Goal: Navigation & Orientation: Find specific page/section

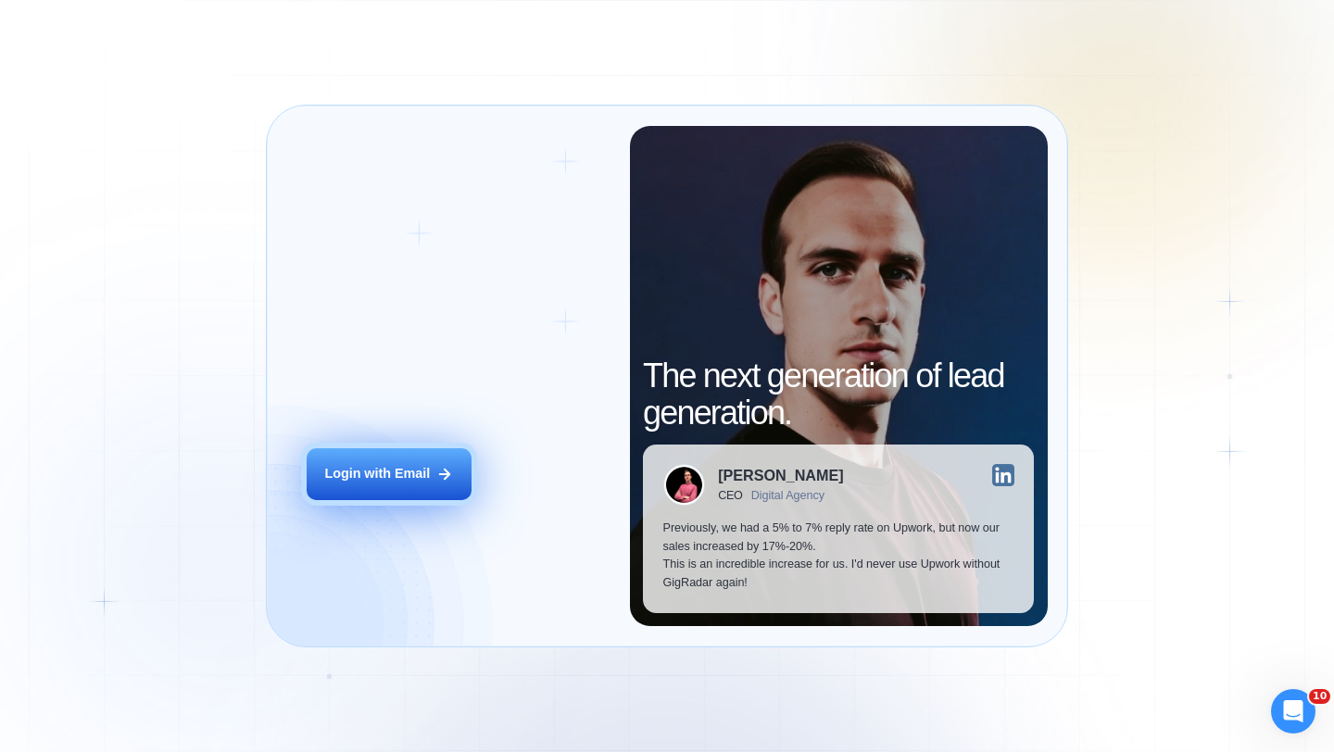
click at [439, 455] on button "Login with Email" at bounding box center [389, 474] width 165 height 52
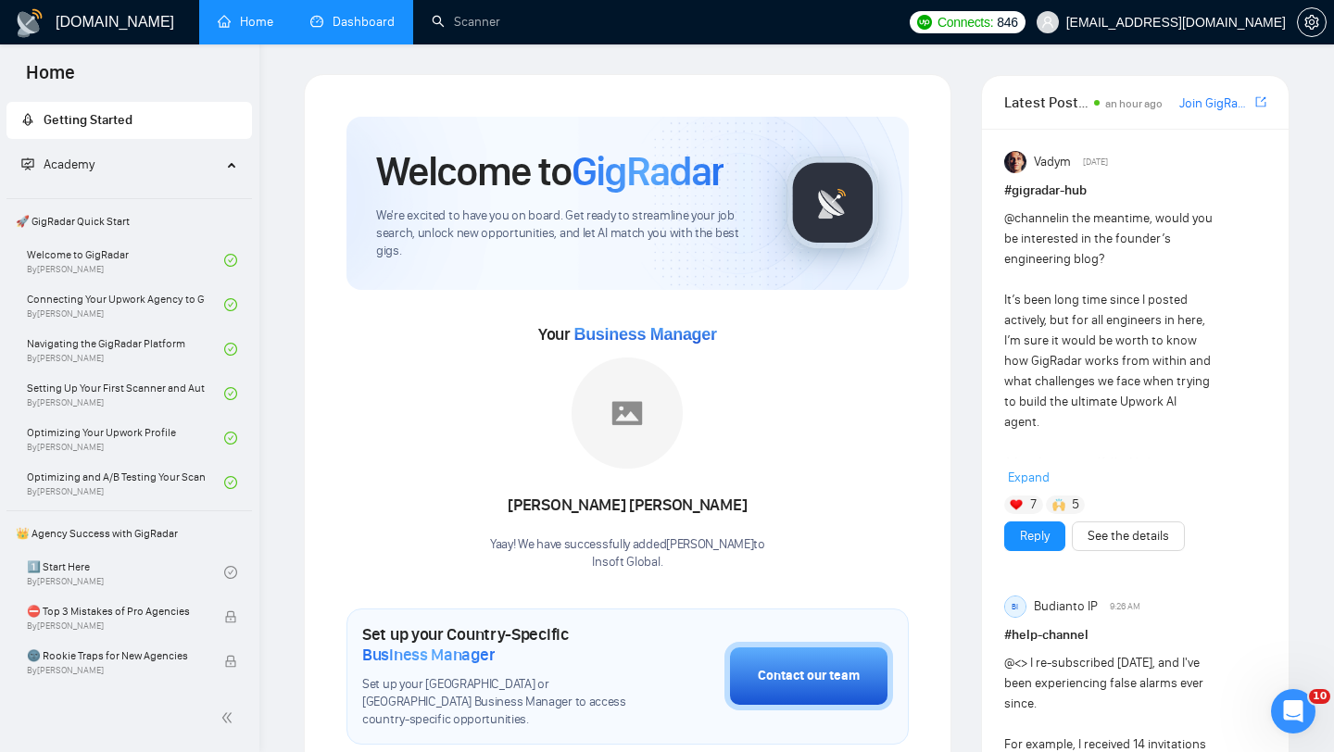
click at [351, 27] on link "Dashboard" at bounding box center [352, 22] width 84 height 16
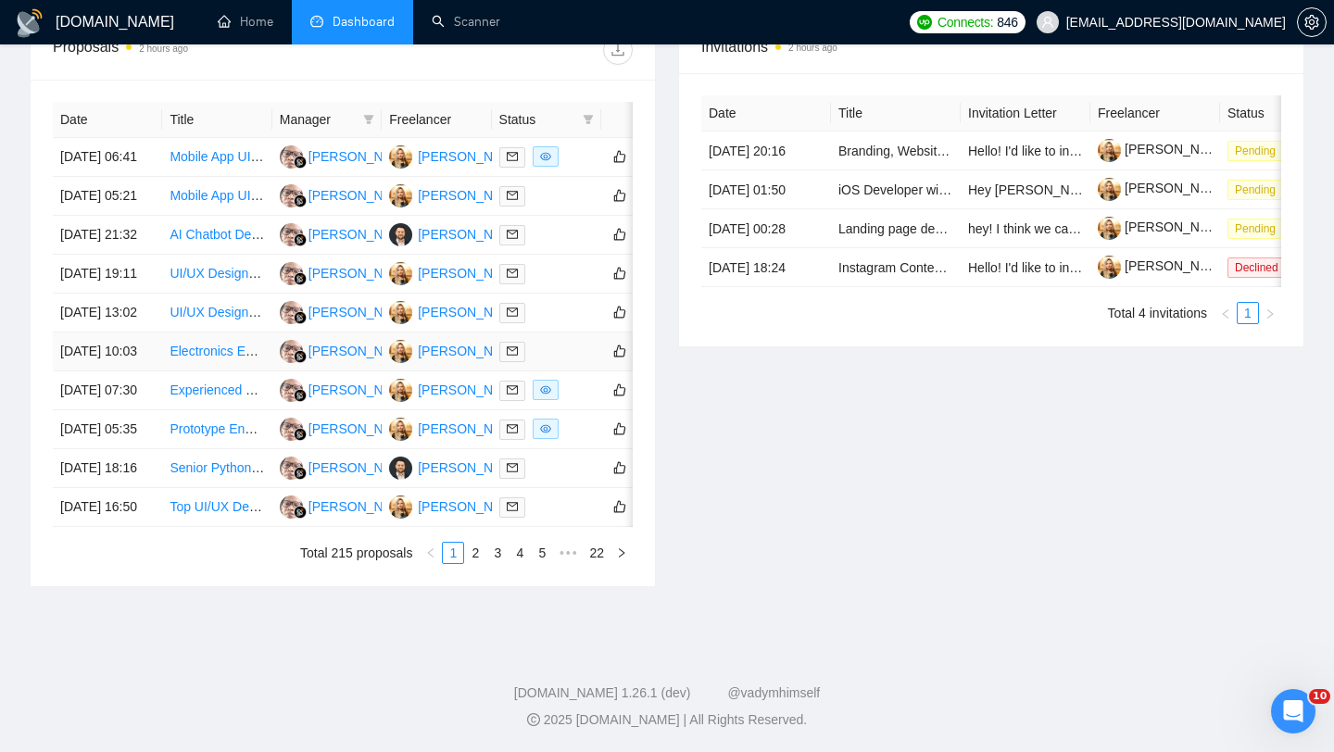
scroll to position [859, 0]
click at [140, 410] on td "12 Oct, 2025 07:30" at bounding box center [107, 390] width 109 height 39
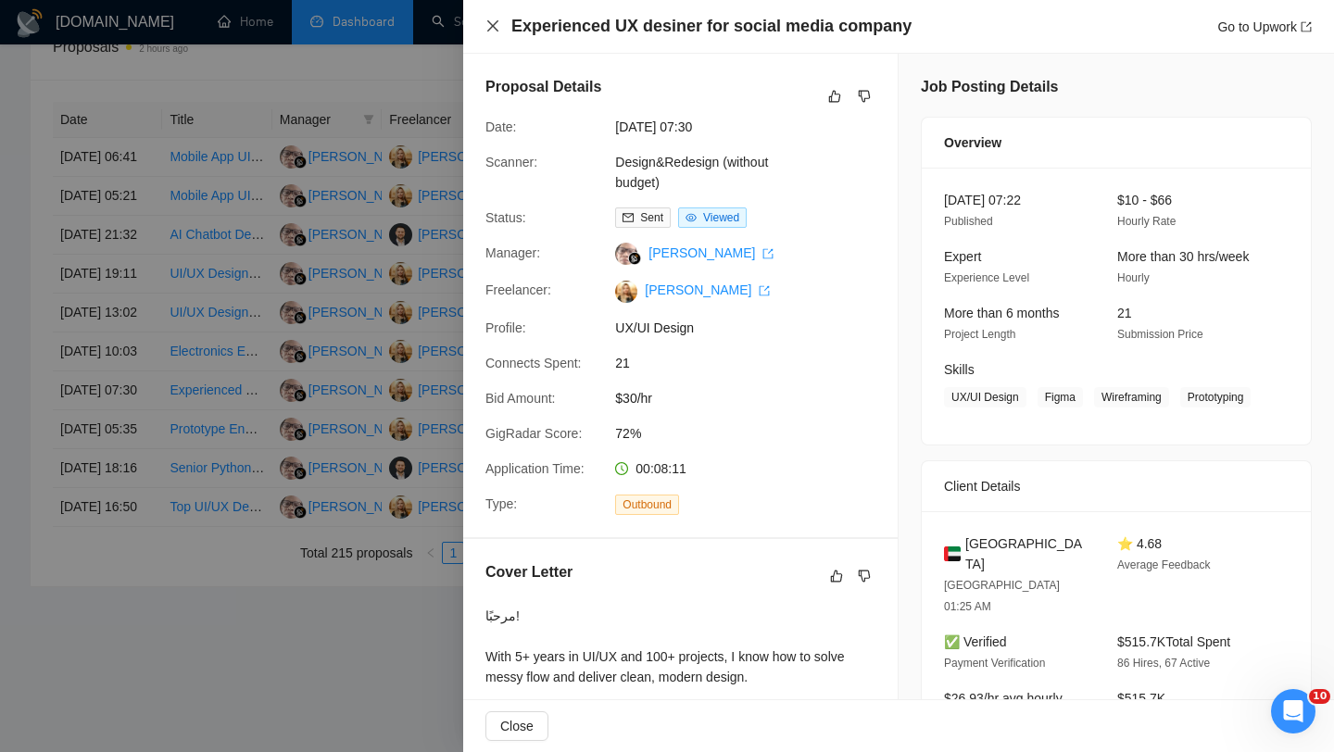
click at [488, 29] on icon "close" at bounding box center [492, 26] width 15 height 15
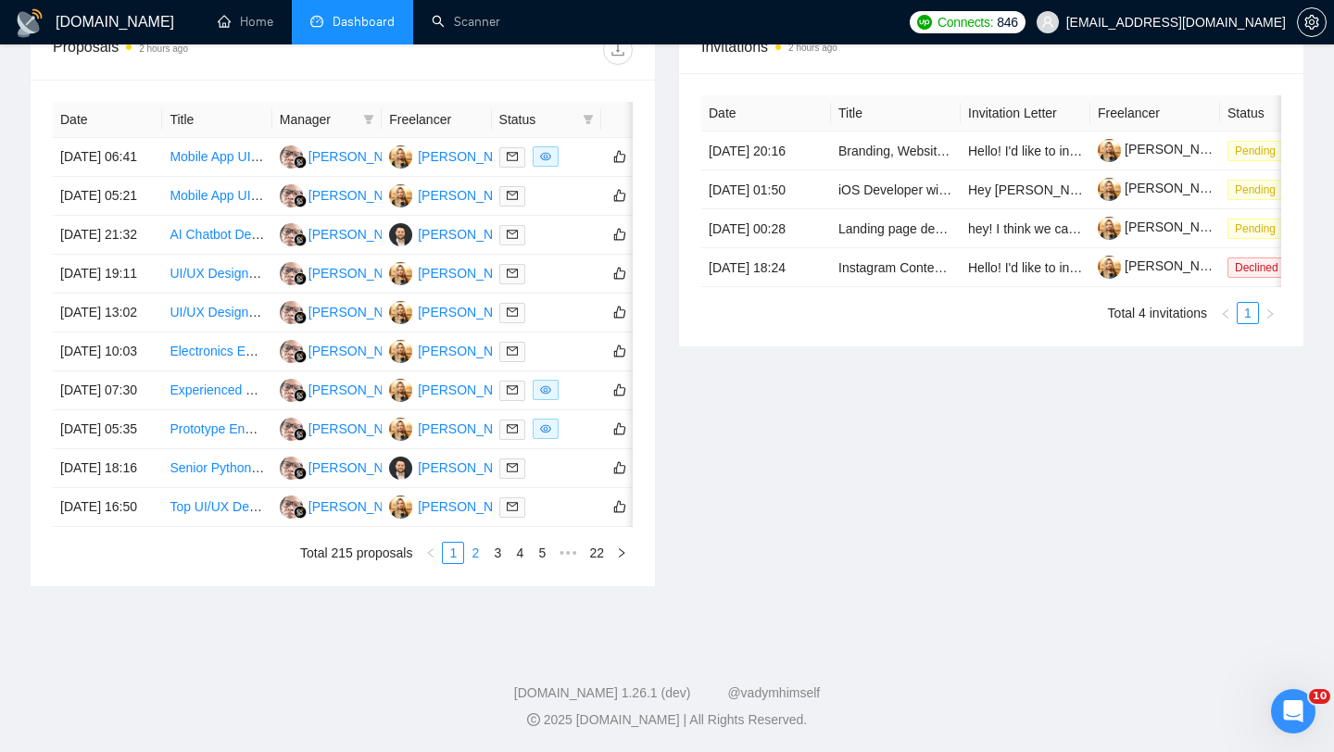
click at [476, 564] on li "2" at bounding box center [475, 553] width 22 height 22
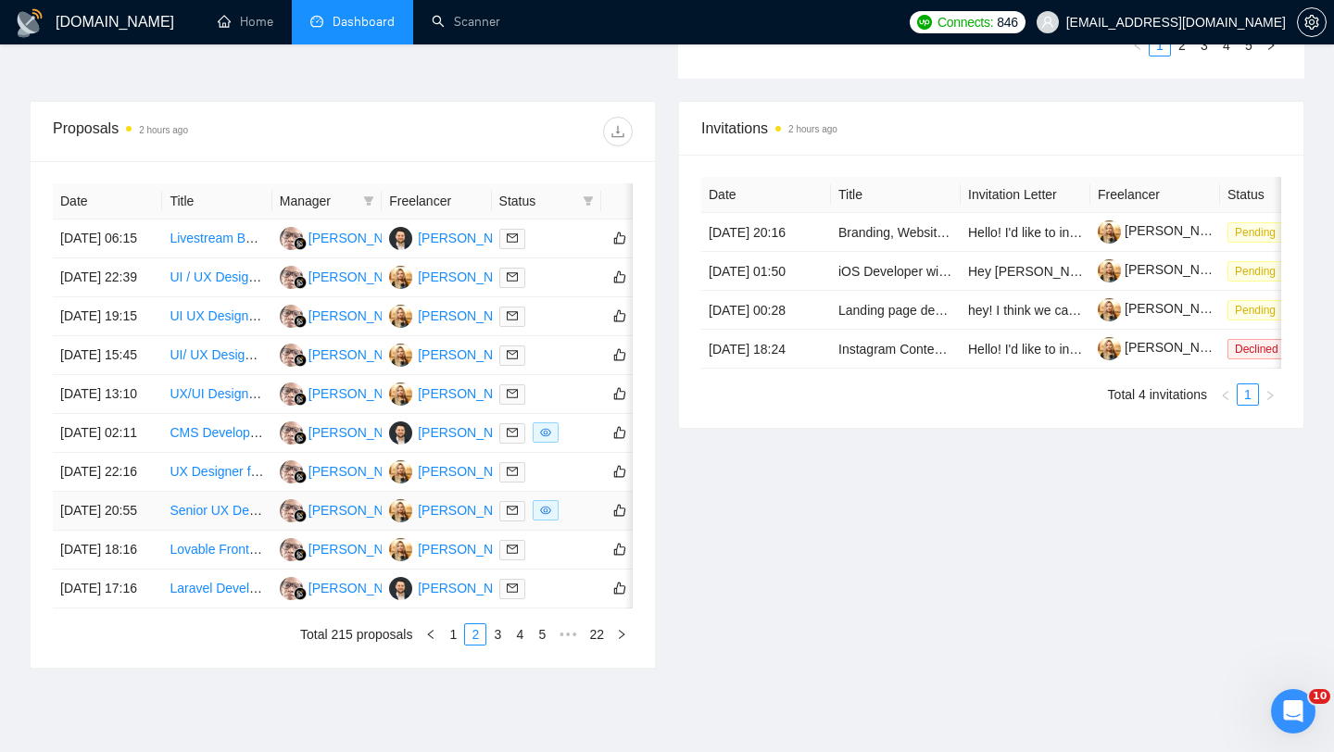
scroll to position [677, 0]
